Goal: Transaction & Acquisition: Book appointment/travel/reservation

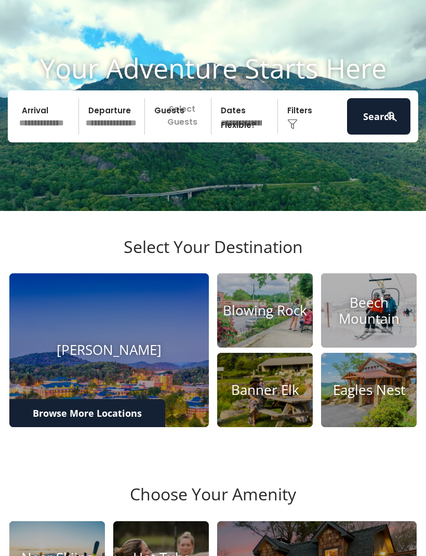
scroll to position [32, 0]
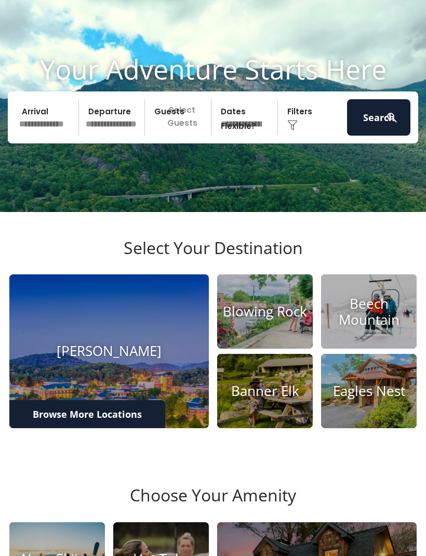
click at [276, 349] on img at bounding box center [265, 312] width 96 height 74
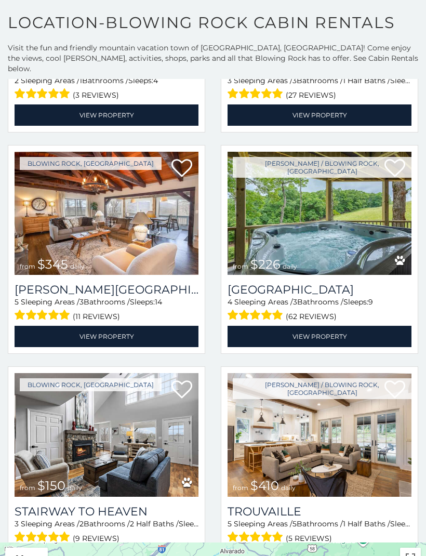
scroll to position [2202, 0]
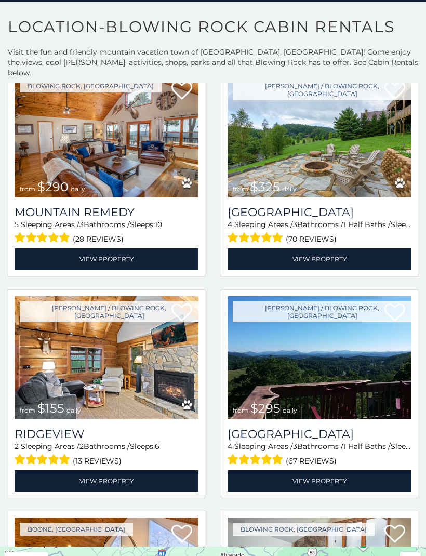
scroll to position [3866, 0]
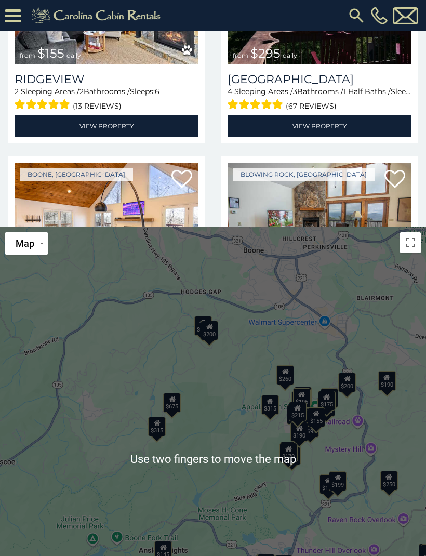
scroll to position [369, 0]
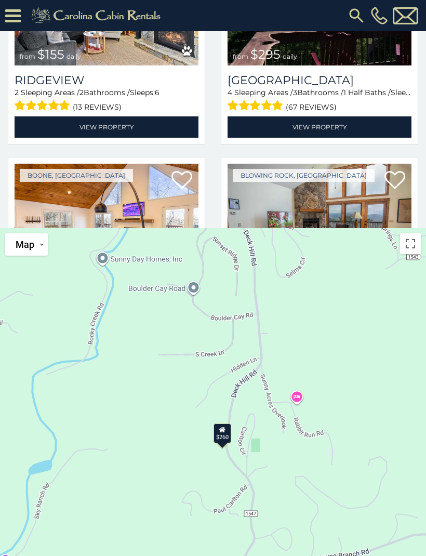
click at [227, 424] on div "$260" at bounding box center [223, 434] width 18 height 20
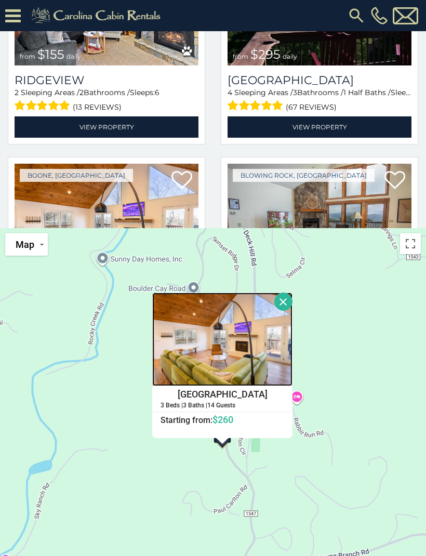
click at [242, 352] on img at bounding box center [222, 340] width 140 height 94
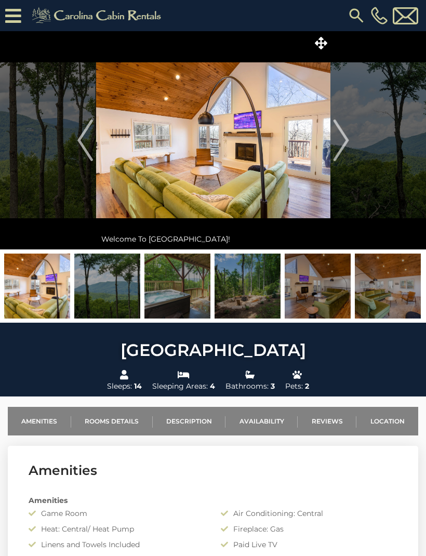
click at [392, 297] on img at bounding box center [388, 286] width 66 height 65
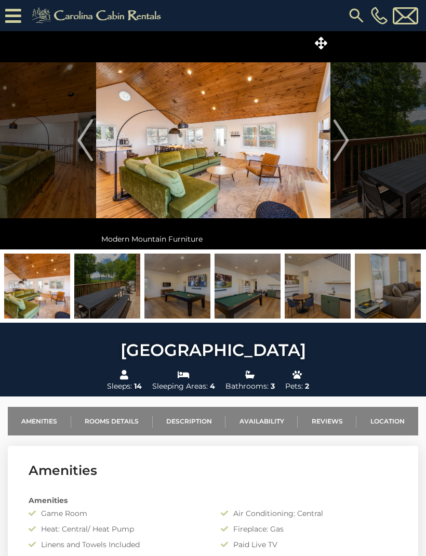
click at [344, 142] on img "Next" at bounding box center [341, 141] width 16 height 42
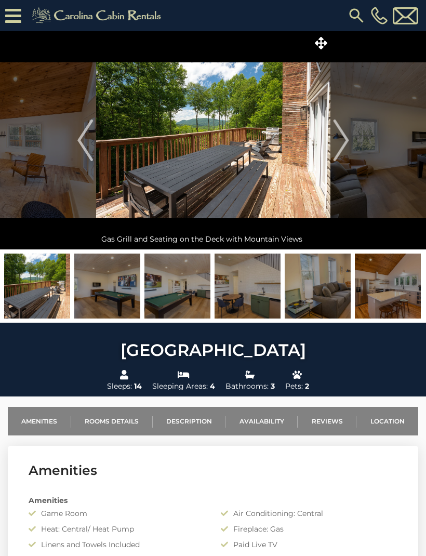
click at [340, 141] on img "Next" at bounding box center [341, 141] width 16 height 42
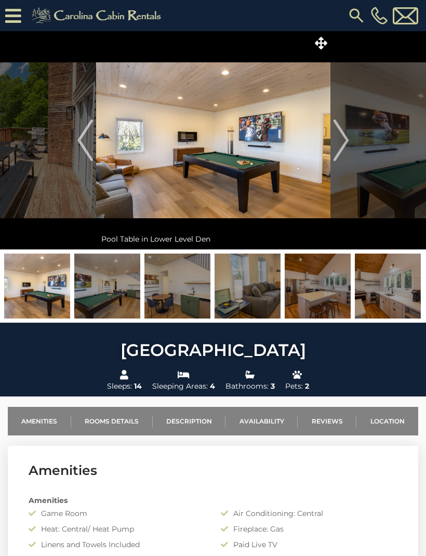
click at [345, 139] on img "Next" at bounding box center [341, 141] width 16 height 42
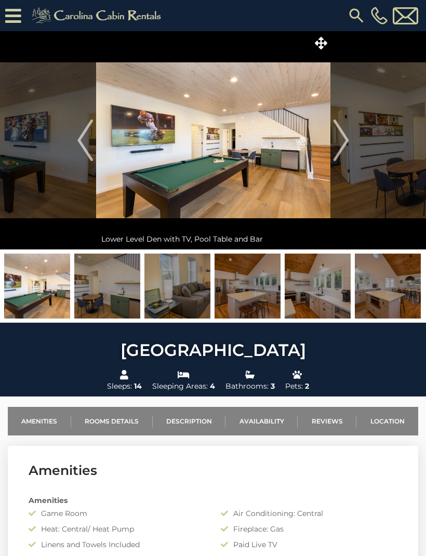
click at [342, 141] on img "Next" at bounding box center [341, 141] width 16 height 42
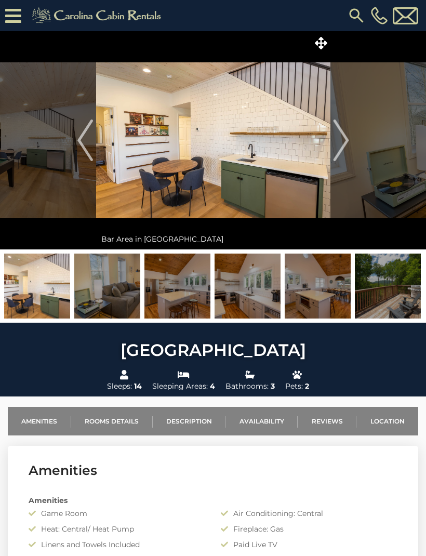
click at [339, 141] on img "Next" at bounding box center [341, 141] width 16 height 42
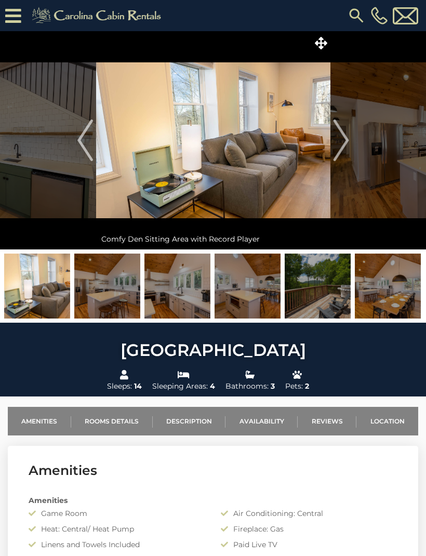
click at [345, 142] on img "Next" at bounding box center [341, 141] width 16 height 42
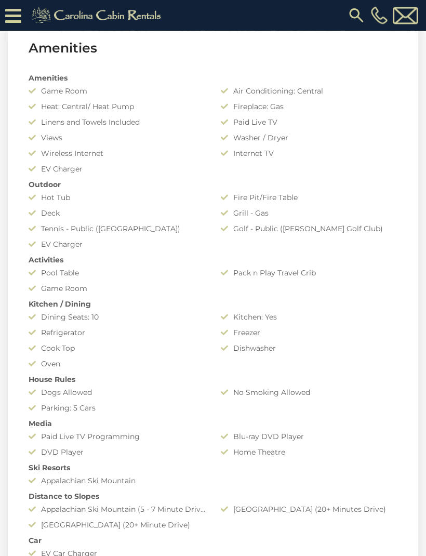
scroll to position [444, 0]
